Goal: Obtain resource: Obtain resource

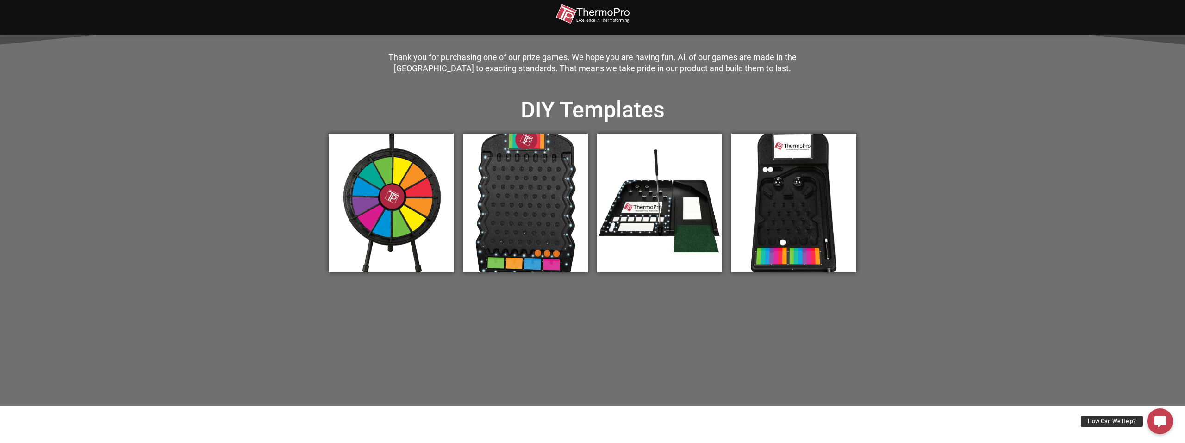
scroll to position [314, 0]
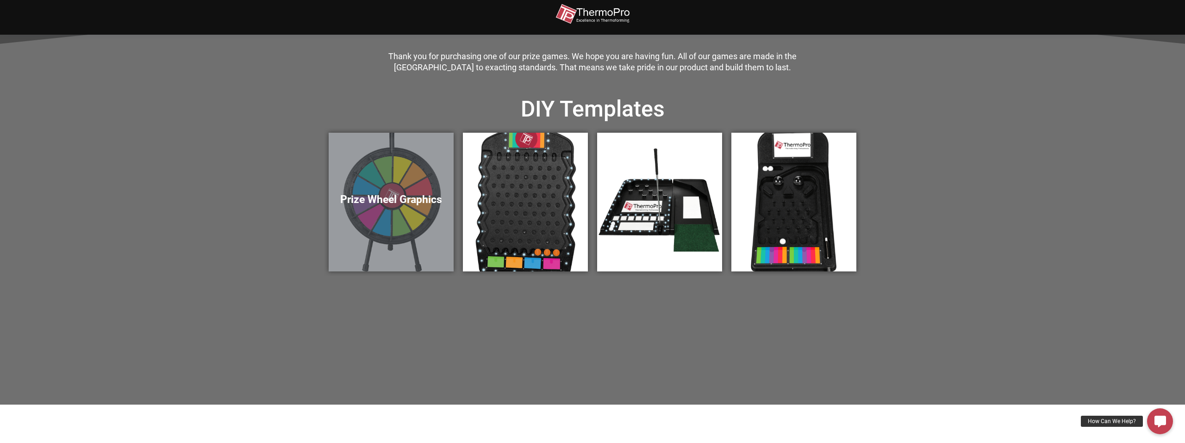
click at [419, 198] on h5 "Prize Wheel Graphics" at bounding box center [391, 199] width 106 height 13
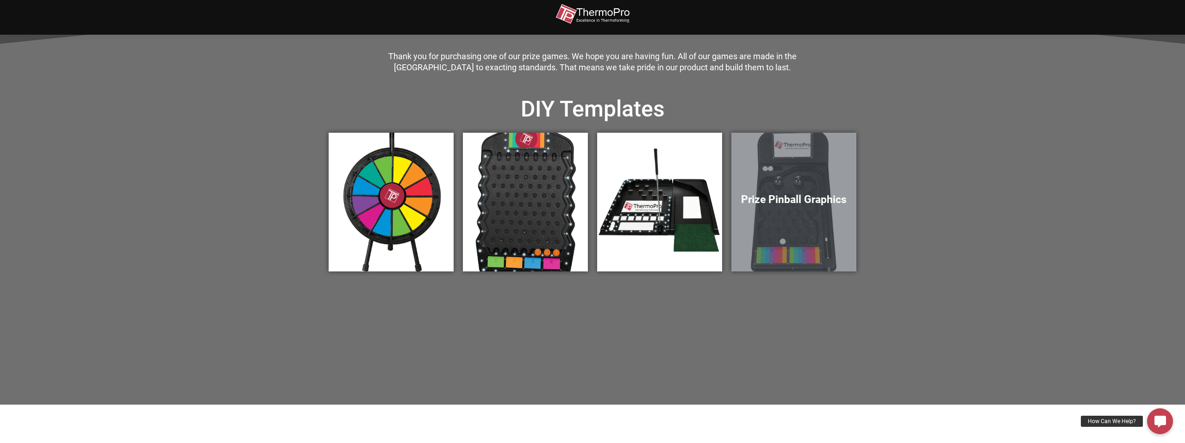
click at [781, 197] on h5 "Prize Pinball Graphics" at bounding box center [793, 199] width 106 height 13
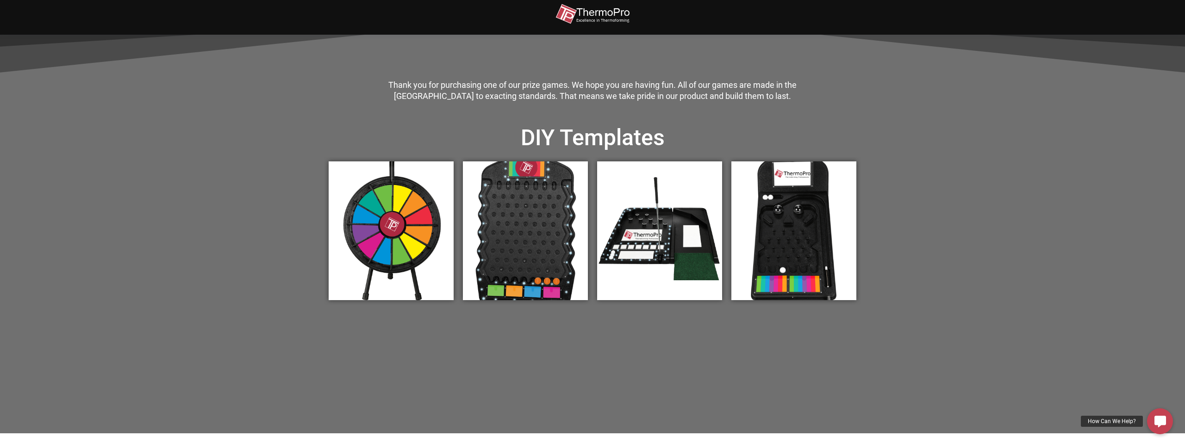
scroll to position [330, 0]
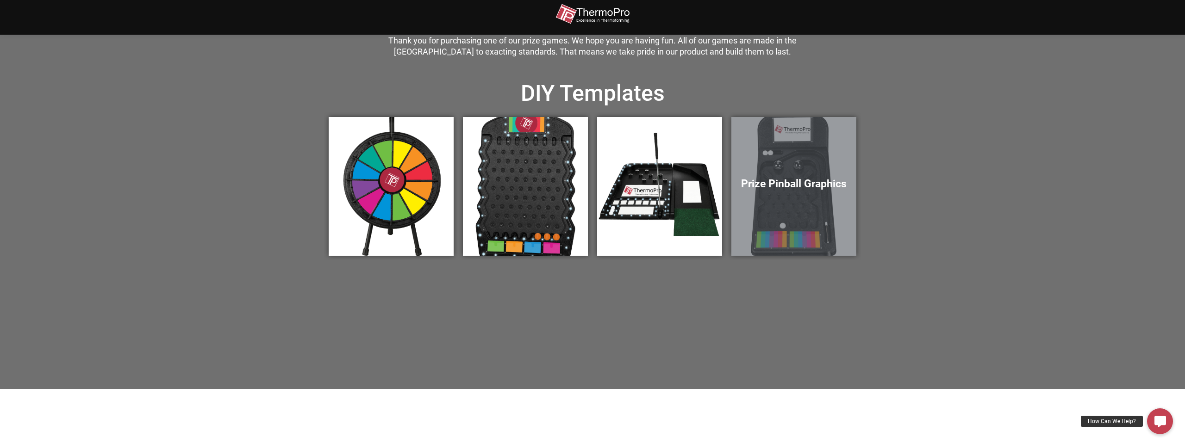
click at [814, 152] on div "Prize Pinball Graphics" at bounding box center [793, 186] width 125 height 139
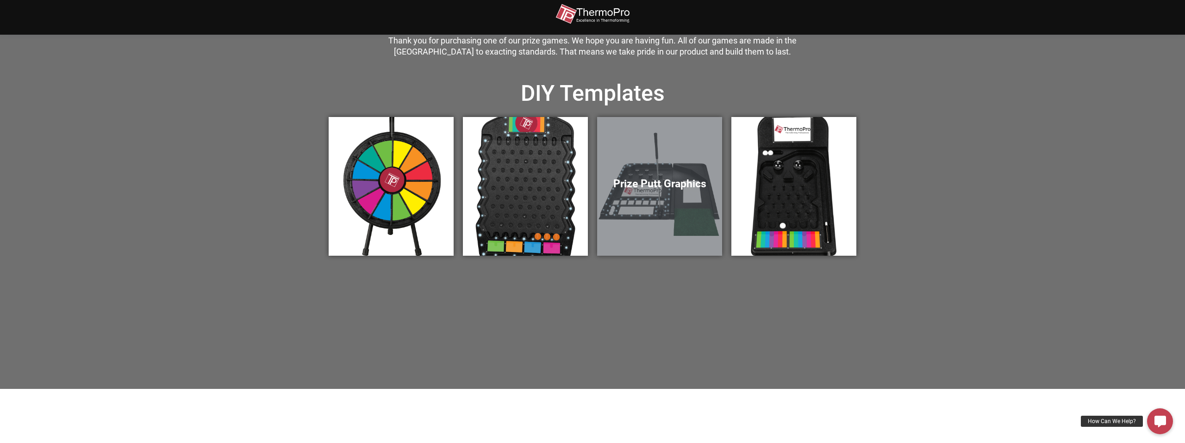
scroll to position [0, 0]
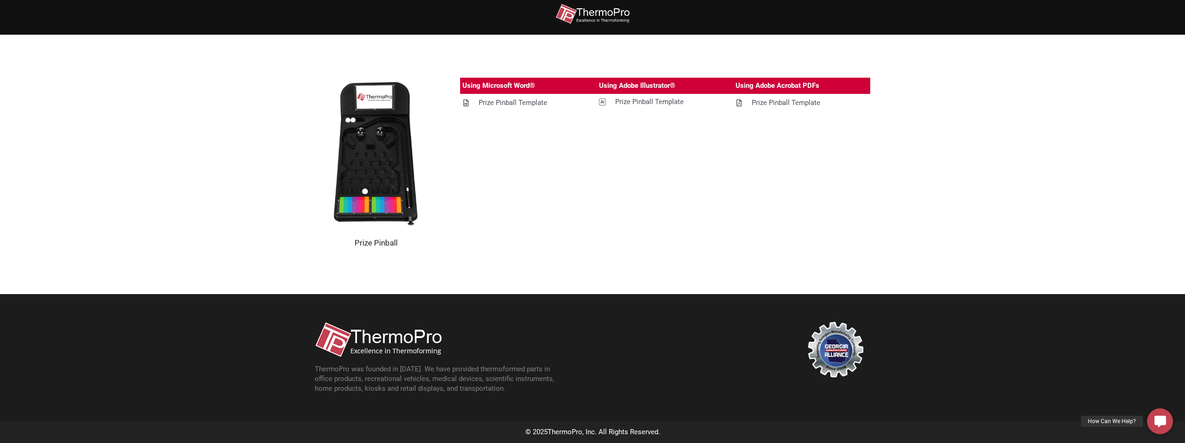
scroll to position [166, 0]
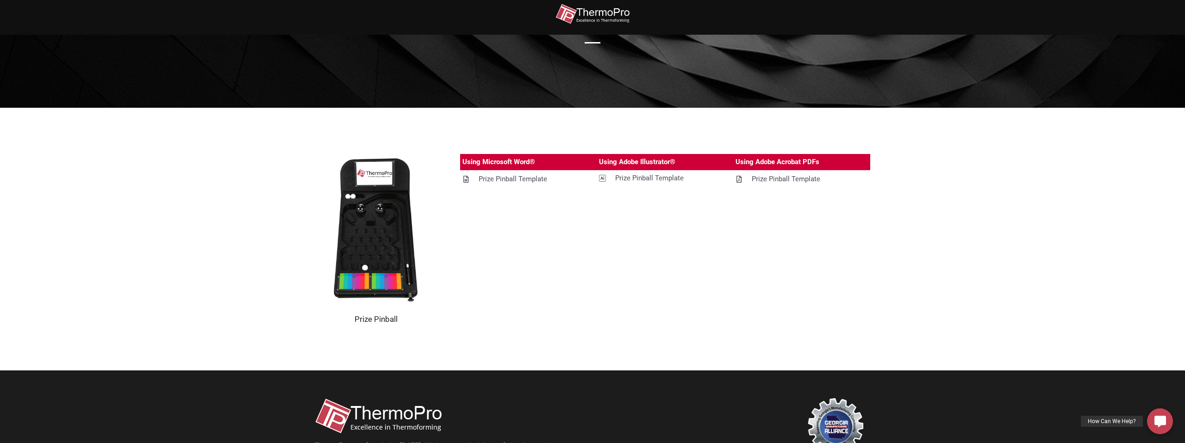
scroll to position [166, 0]
